Goal: Transaction & Acquisition: Purchase product/service

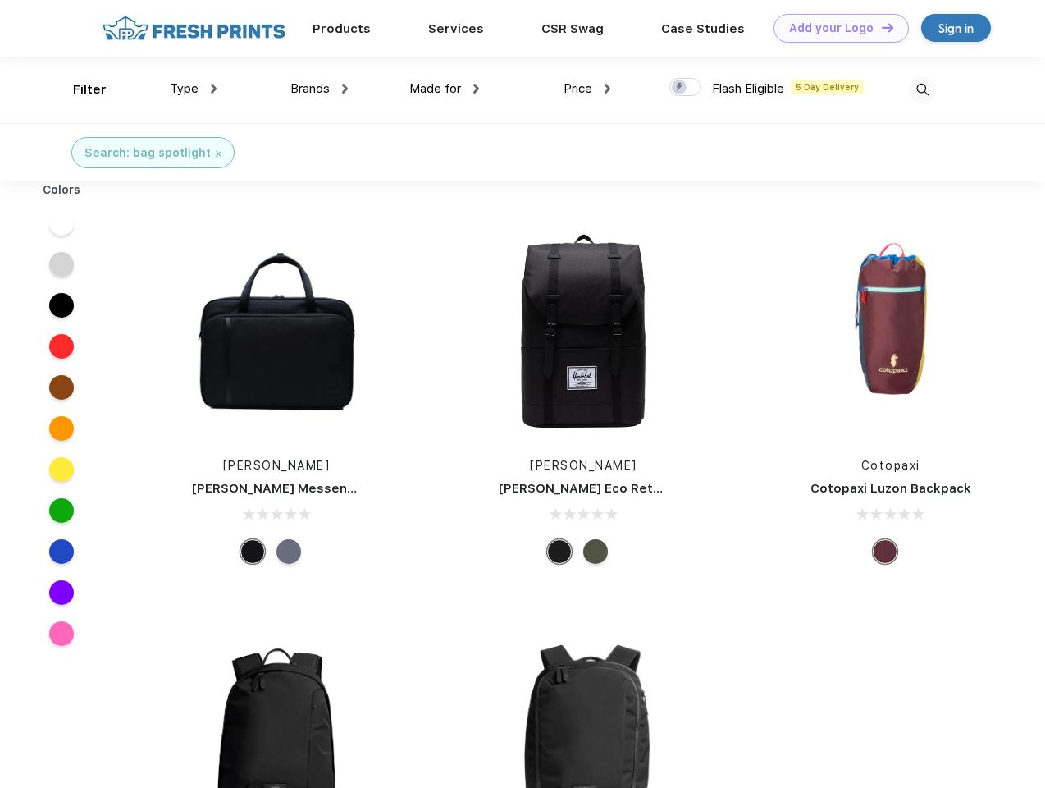
click at [835, 28] on link "Add your Logo Design Tool" at bounding box center [841, 28] width 135 height 29
click at [0, 0] on div "Design Tool" at bounding box center [0, 0] width 0 height 0
click at [880, 27] on link "Add your Logo Design Tool" at bounding box center [841, 28] width 135 height 29
click at [79, 89] on div "Filter" at bounding box center [90, 89] width 34 height 19
click at [194, 89] on span "Type" at bounding box center [184, 88] width 29 height 15
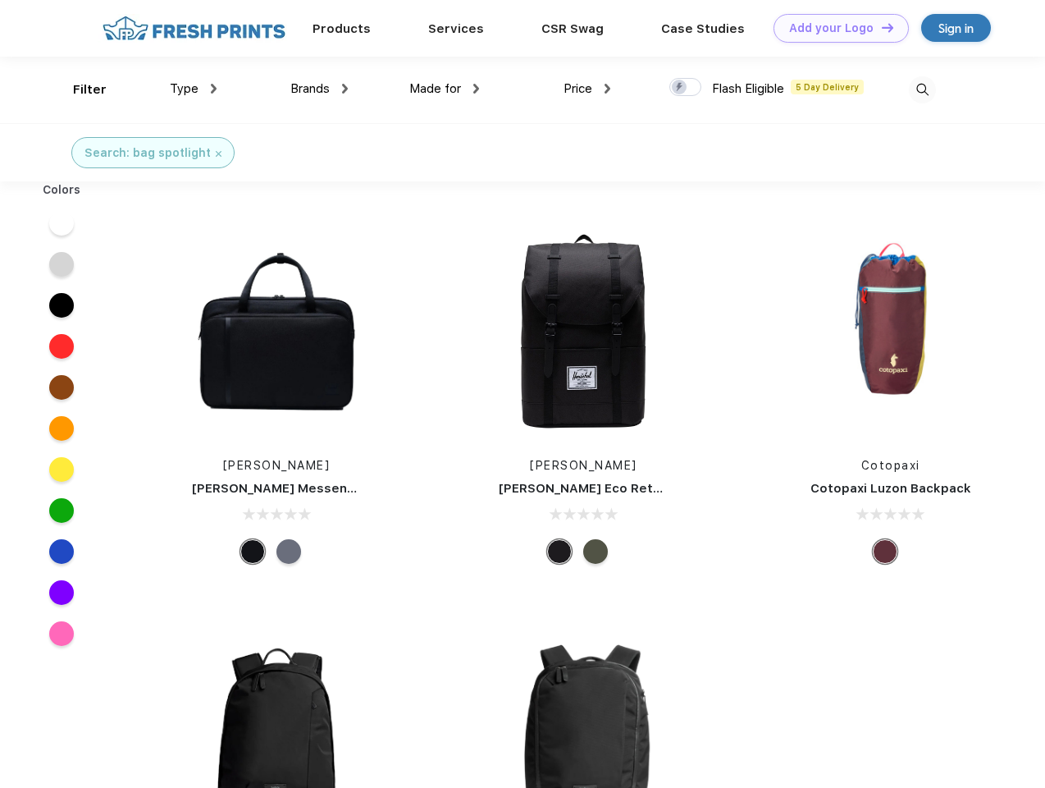
click at [319, 89] on span "Brands" at bounding box center [309, 88] width 39 height 15
click at [445, 89] on span "Made for" at bounding box center [435, 88] width 52 height 15
click at [587, 89] on span "Price" at bounding box center [578, 88] width 29 height 15
click at [686, 88] on div at bounding box center [685, 87] width 32 height 18
click at [680, 88] on input "checkbox" at bounding box center [674, 82] width 11 height 11
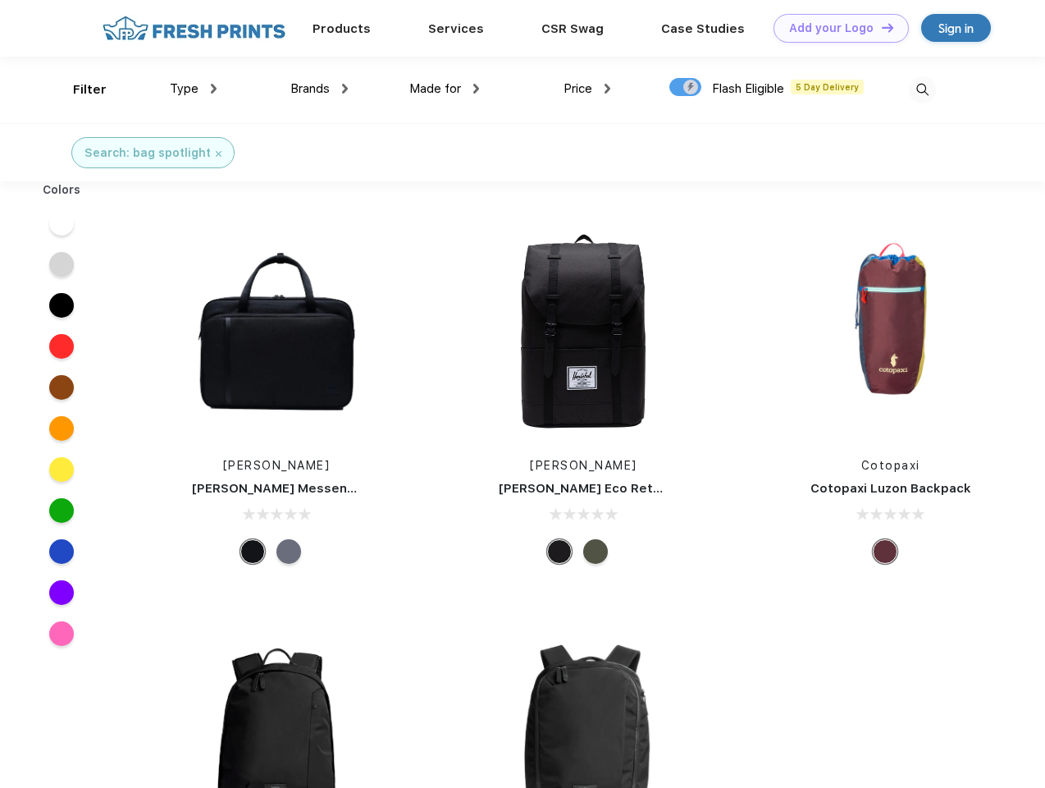
click at [922, 89] on img at bounding box center [922, 89] width 27 height 27
